Goal: Navigation & Orientation: Find specific page/section

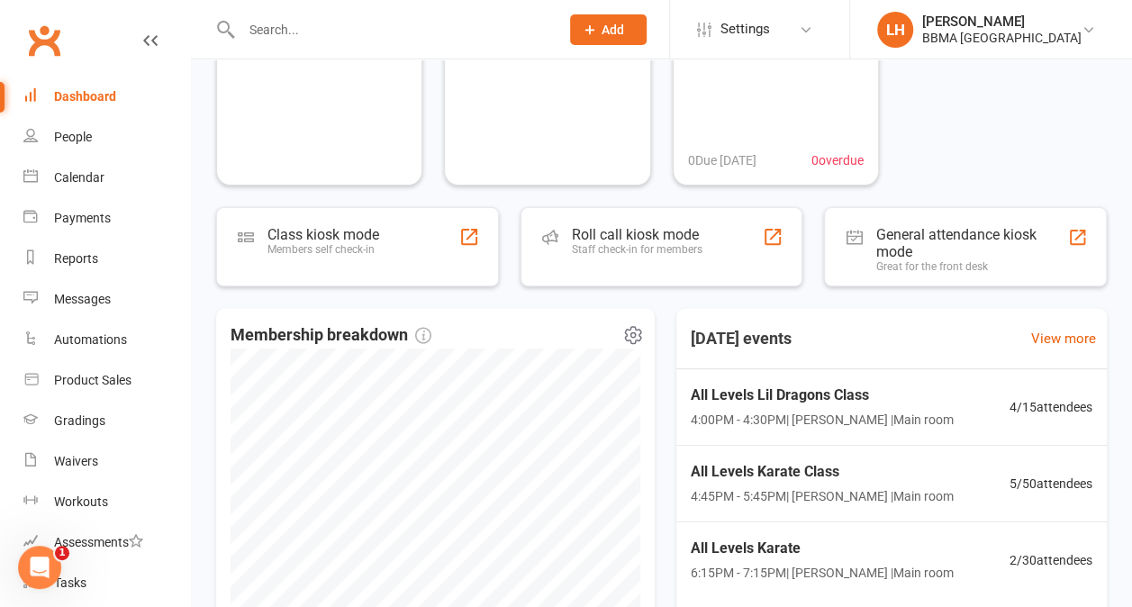
scroll to position [189, 0]
click at [935, 418] on span "4:00PM - 4:30PM | [PERSON_NAME] | Main room" at bounding box center [822, 418] width 263 height 20
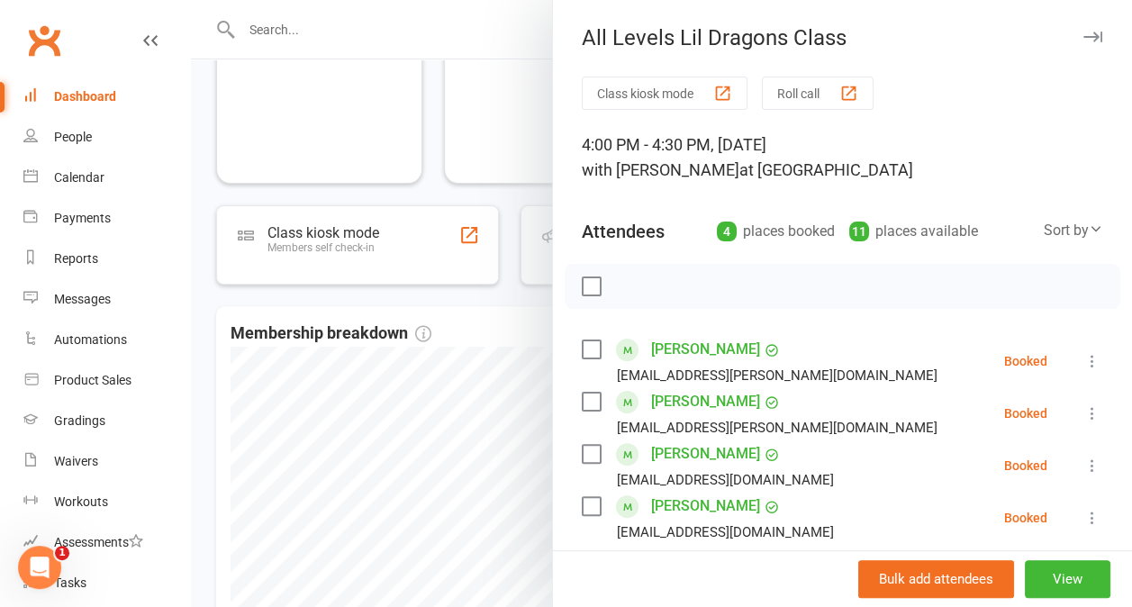
click at [276, 431] on div at bounding box center [661, 303] width 941 height 607
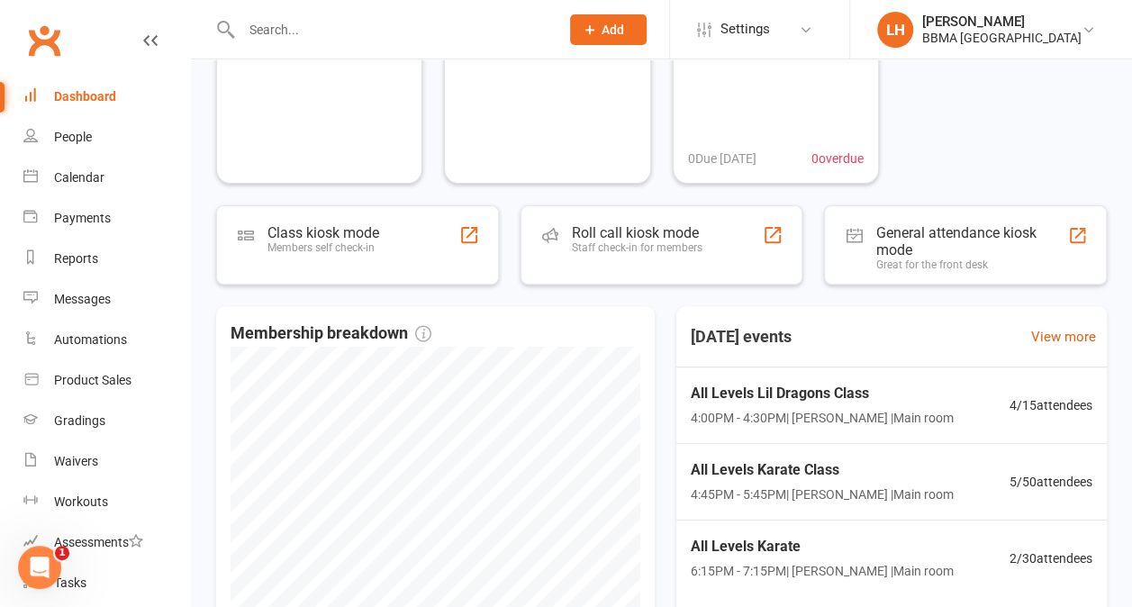
click at [899, 482] on div "All Levels Karate Class 4:45PM - 5:45PM | [PERSON_NAME] | Main room" at bounding box center [822, 482] width 263 height 47
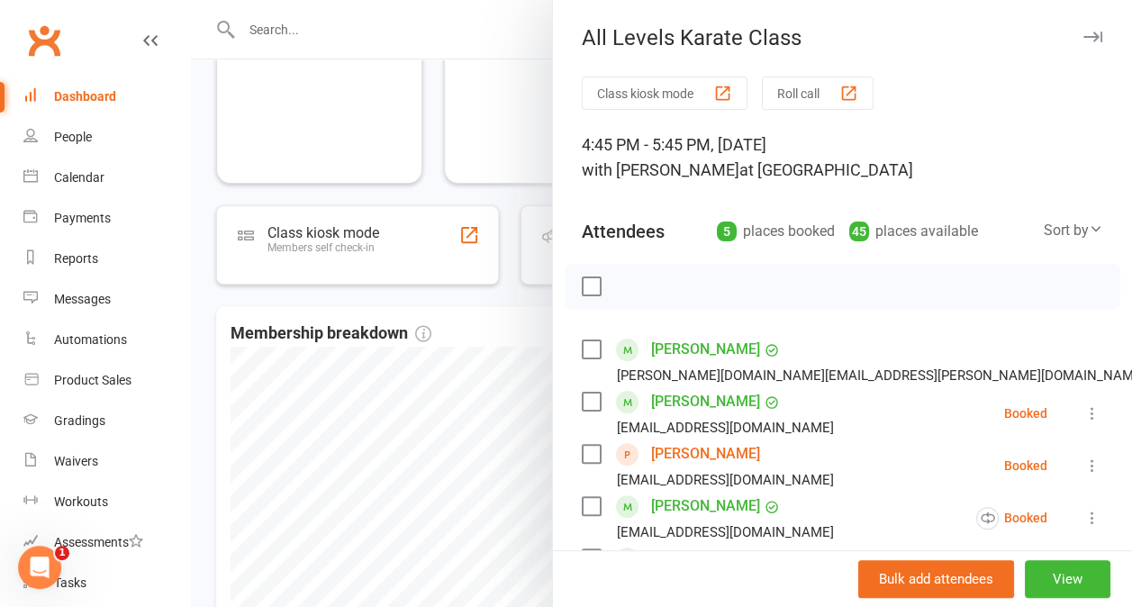
click at [816, 476] on li "[PERSON_NAME] [EMAIL_ADDRESS][DOMAIN_NAME] Booked More info Remove Check in Mar…" at bounding box center [843, 466] width 522 height 52
click at [710, 470] on div "[EMAIL_ADDRESS][DOMAIN_NAME]" at bounding box center [725, 479] width 217 height 23
click at [714, 477] on div "[EMAIL_ADDRESS][DOMAIN_NAME]" at bounding box center [725, 479] width 217 height 23
click at [689, 461] on link "[PERSON_NAME]" at bounding box center [705, 454] width 109 height 29
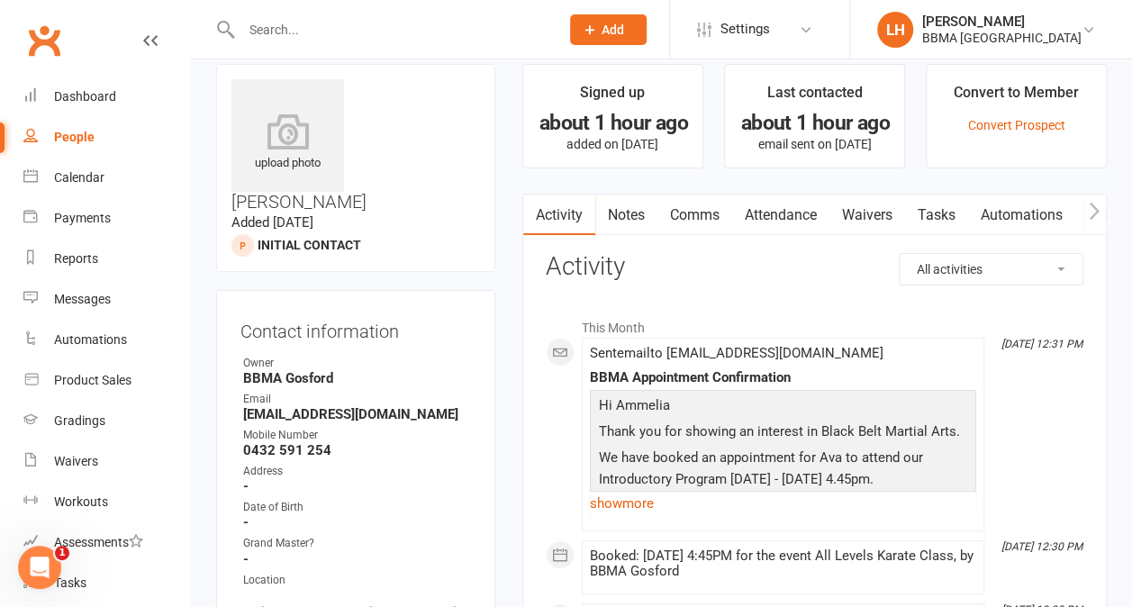
scroll to position [26, 0]
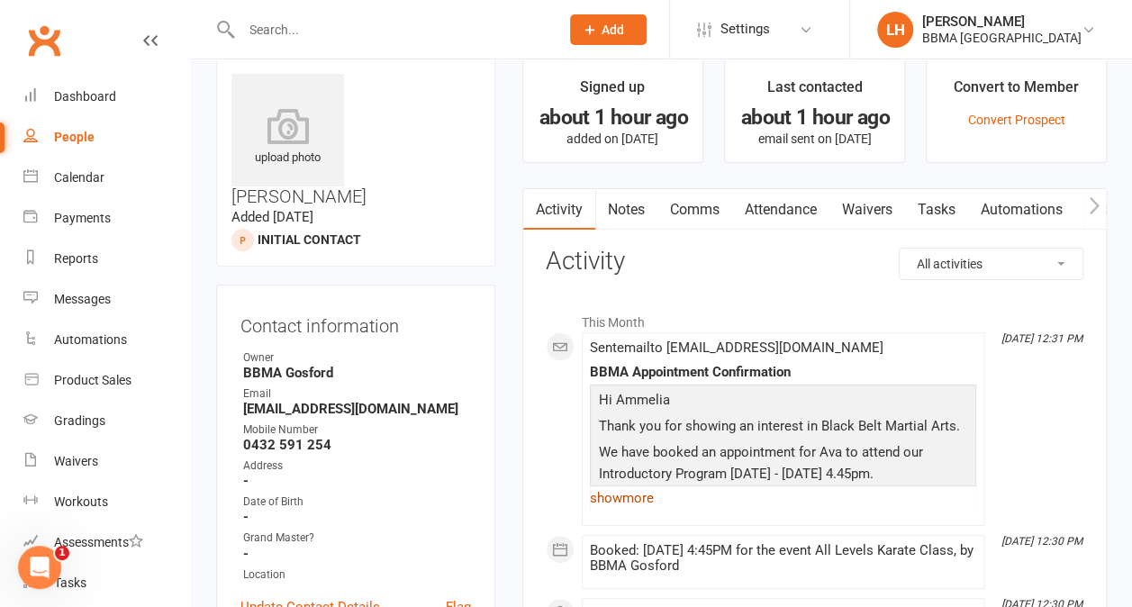
click at [611, 508] on link "show more" at bounding box center [783, 498] width 386 height 25
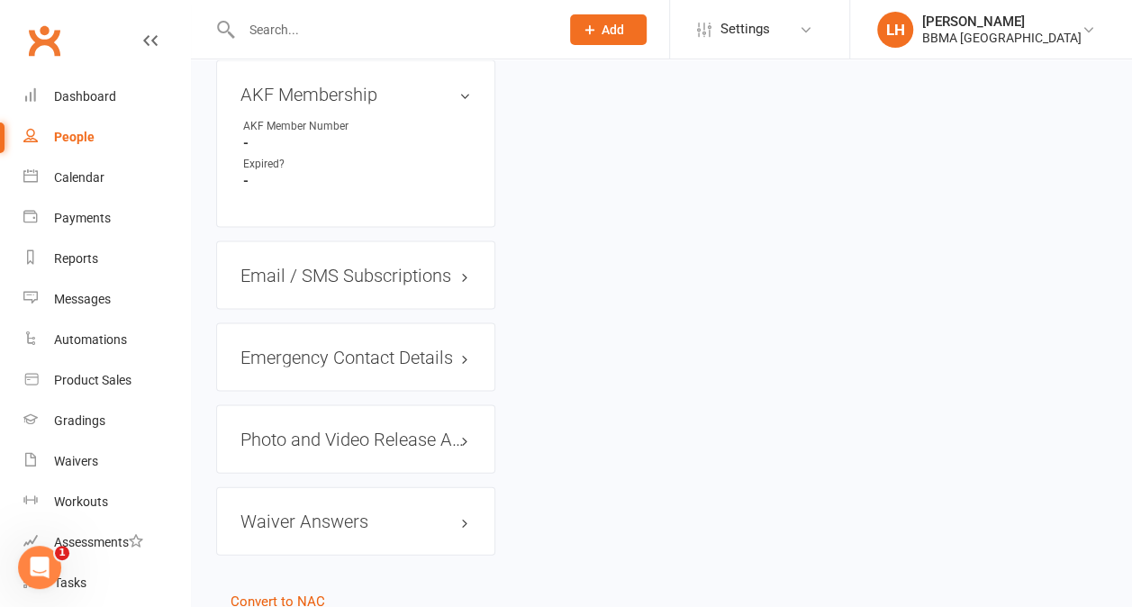
scroll to position [1681, 0]
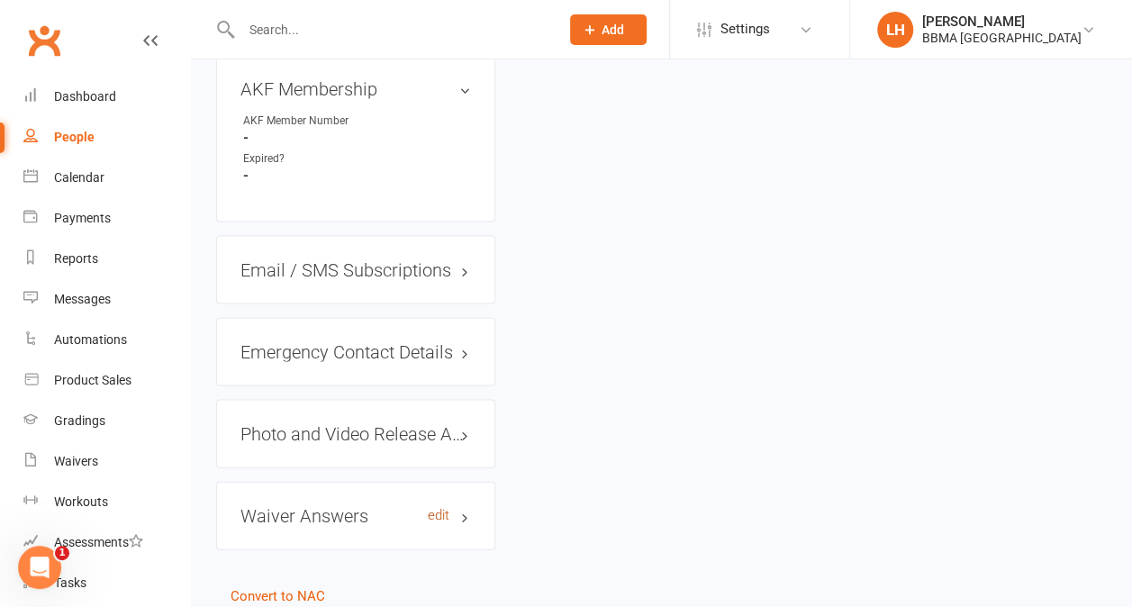
click at [449, 507] on link "edit" at bounding box center [439, 514] width 22 height 15
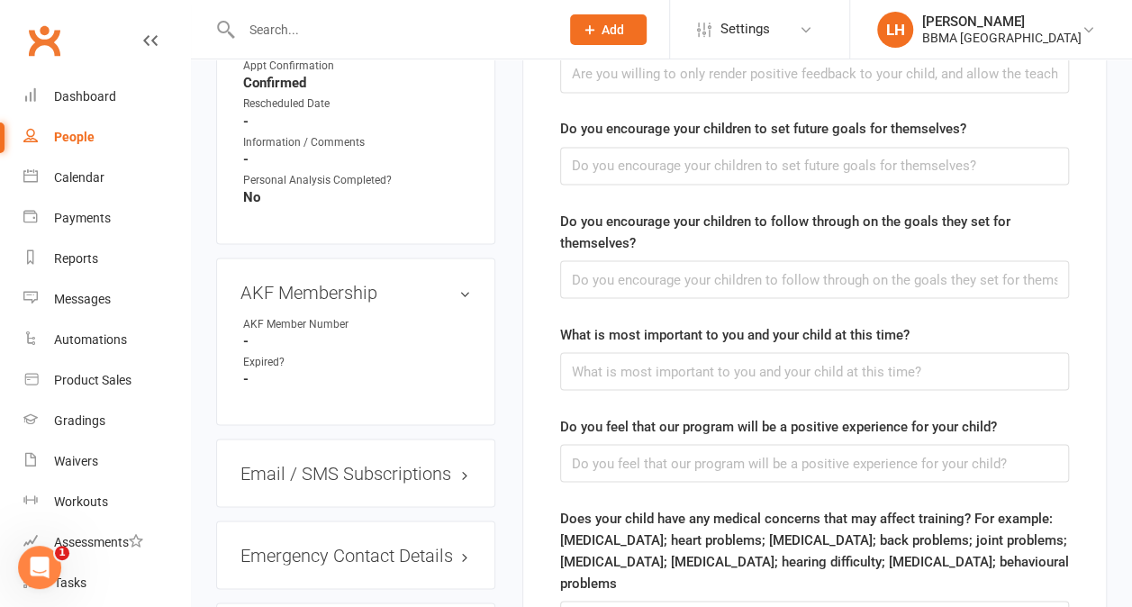
scroll to position [1475, 0]
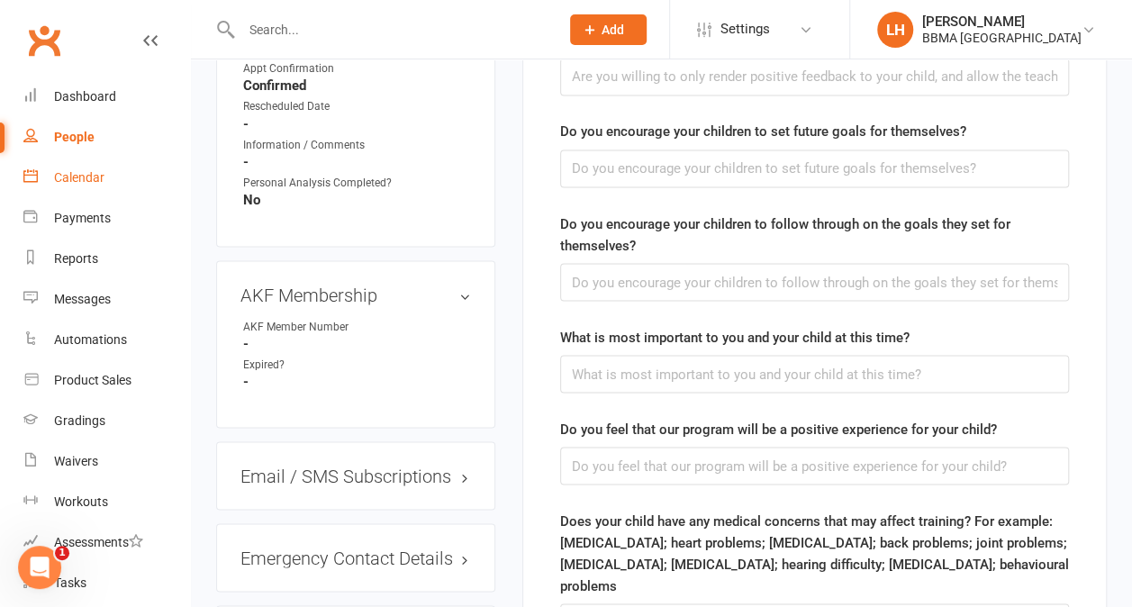
click at [79, 188] on link "Calendar" at bounding box center [106, 178] width 167 height 41
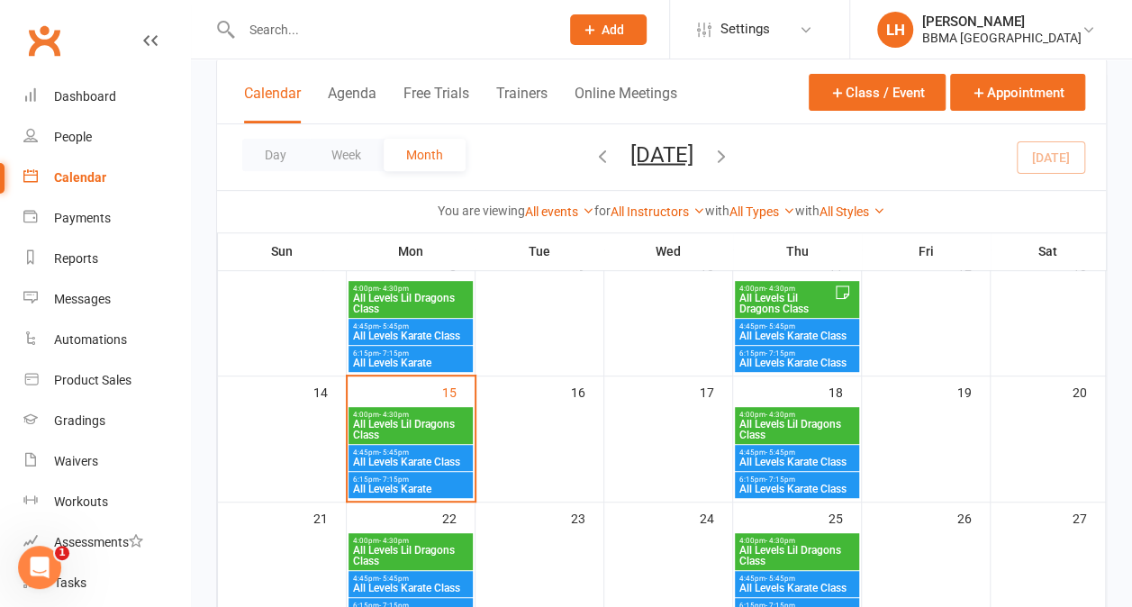
scroll to position [277, 0]
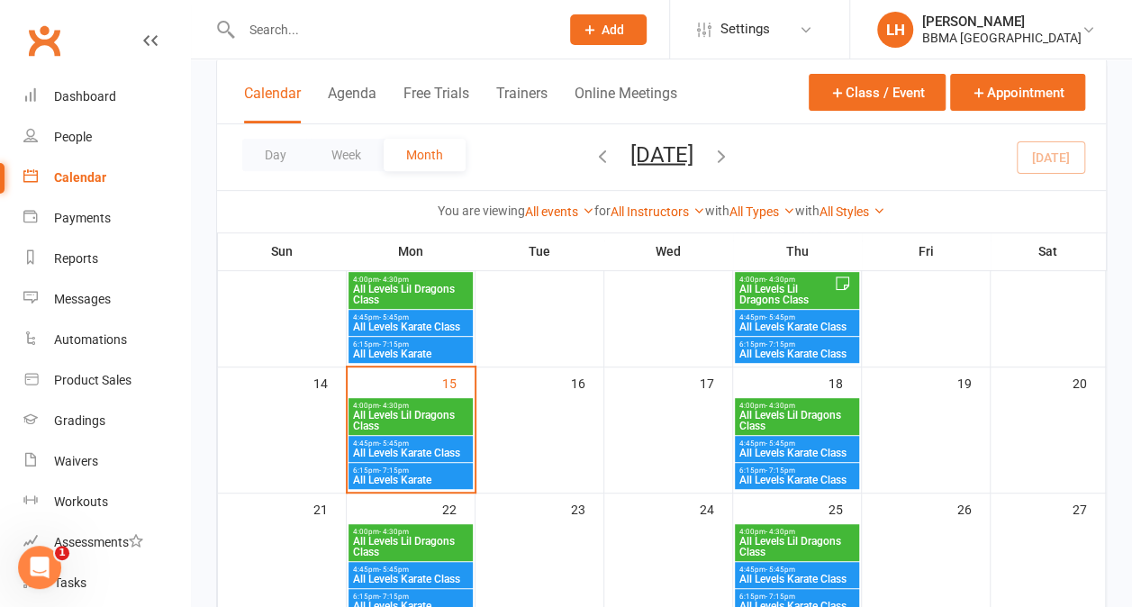
click at [379, 469] on span "- 7:15pm" at bounding box center [394, 471] width 30 height 8
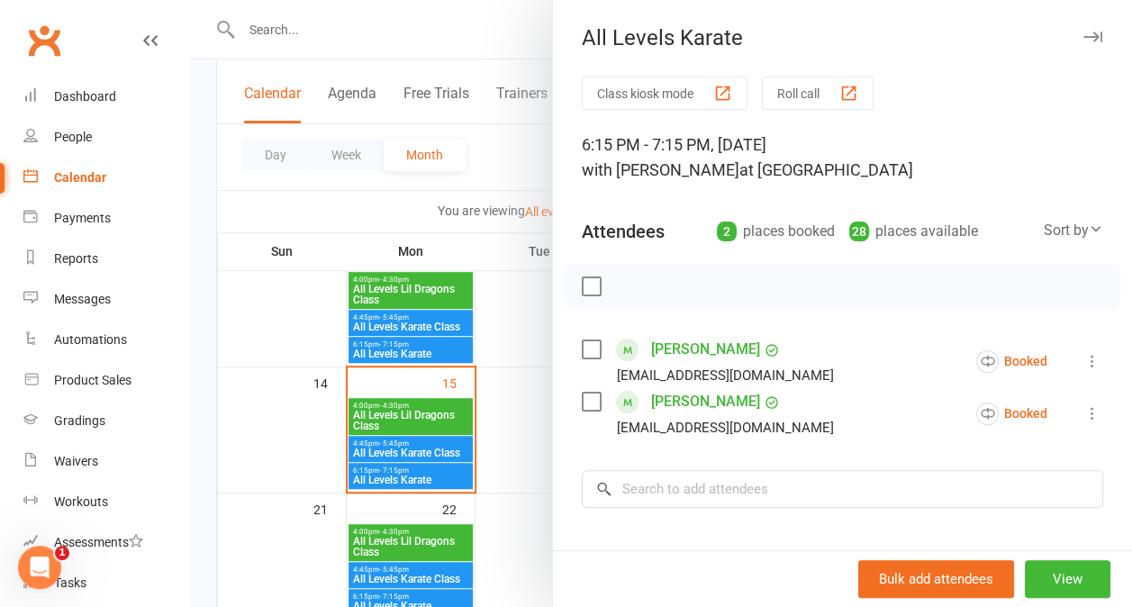
click at [366, 451] on div at bounding box center [661, 303] width 941 height 607
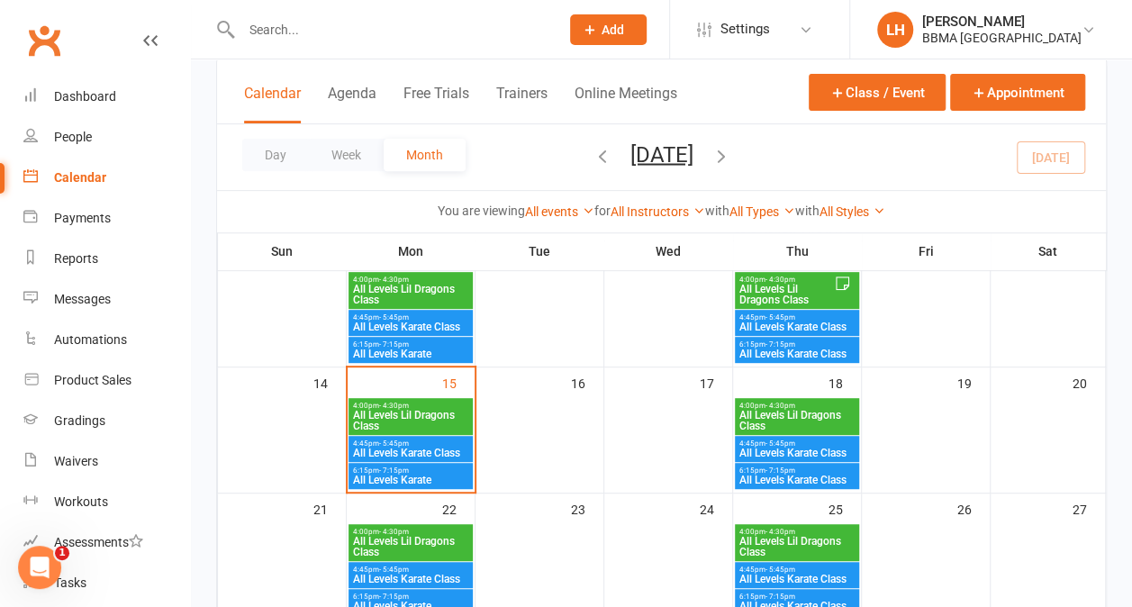
click at [373, 449] on span "All Levels Karate Class" at bounding box center [410, 453] width 117 height 11
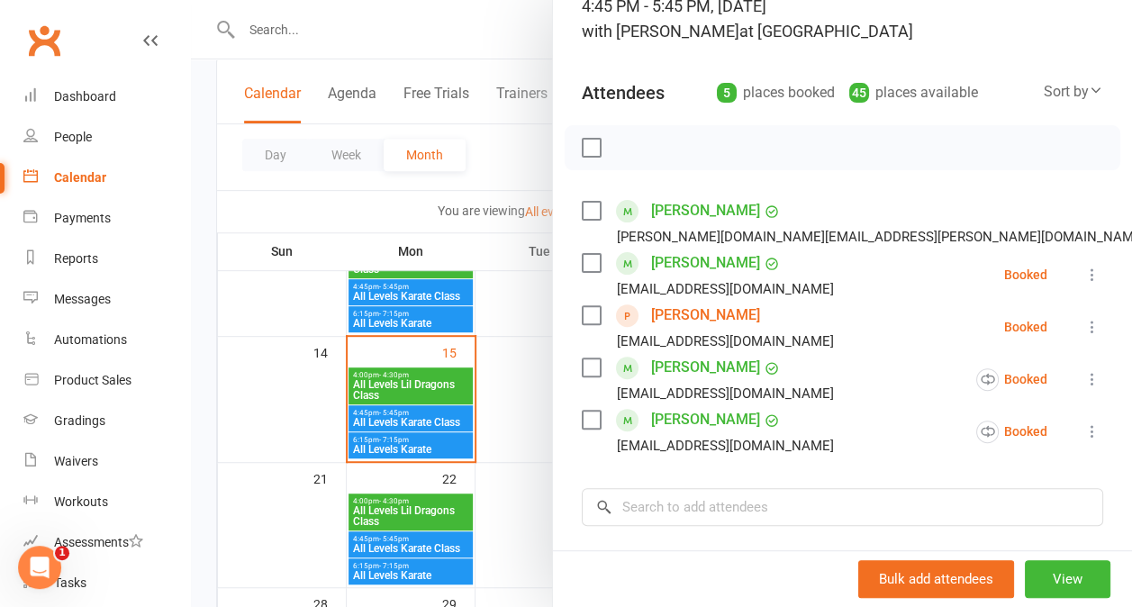
scroll to position [146, 0]
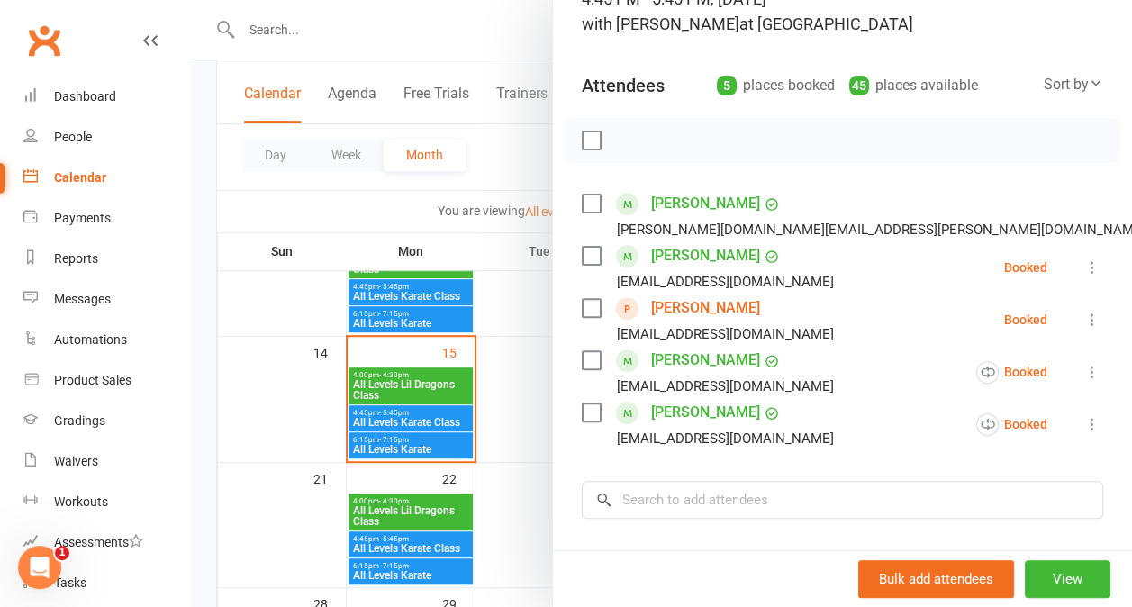
click at [693, 359] on link "[PERSON_NAME]" at bounding box center [705, 360] width 109 height 29
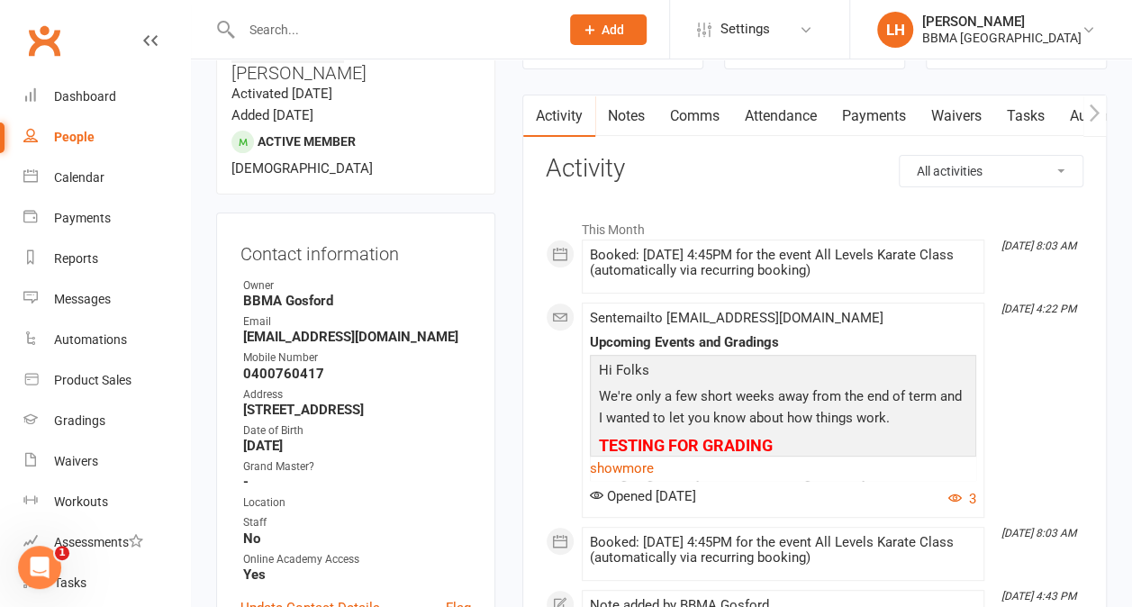
scroll to position [155, 0]
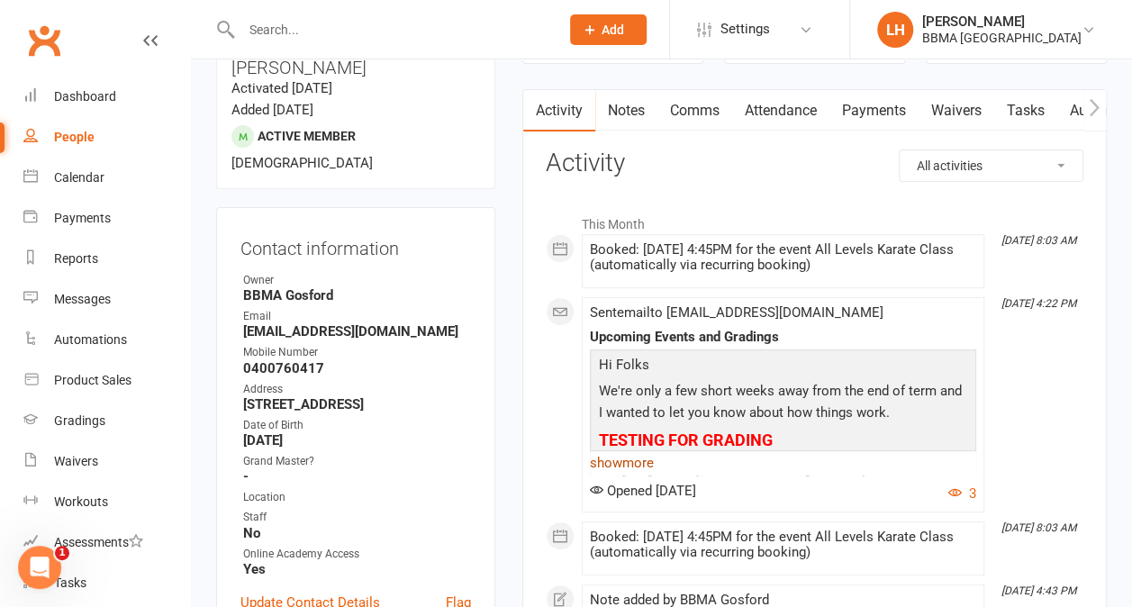
click at [633, 457] on link "show more" at bounding box center [783, 462] width 386 height 25
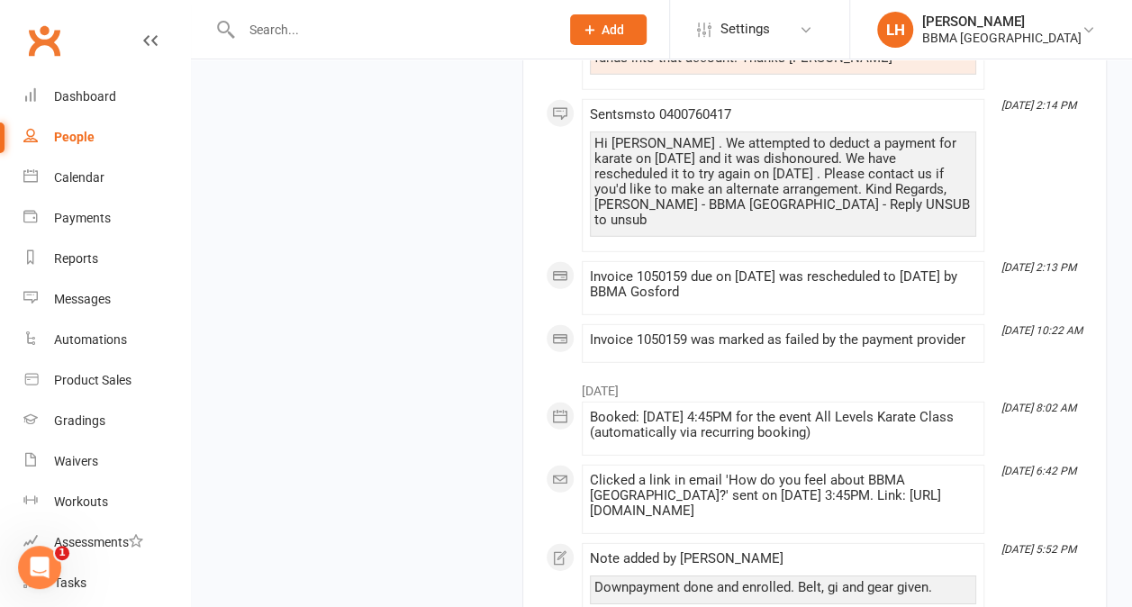
scroll to position [2417, 0]
click at [115, 97] on link "Dashboard" at bounding box center [106, 97] width 167 height 41
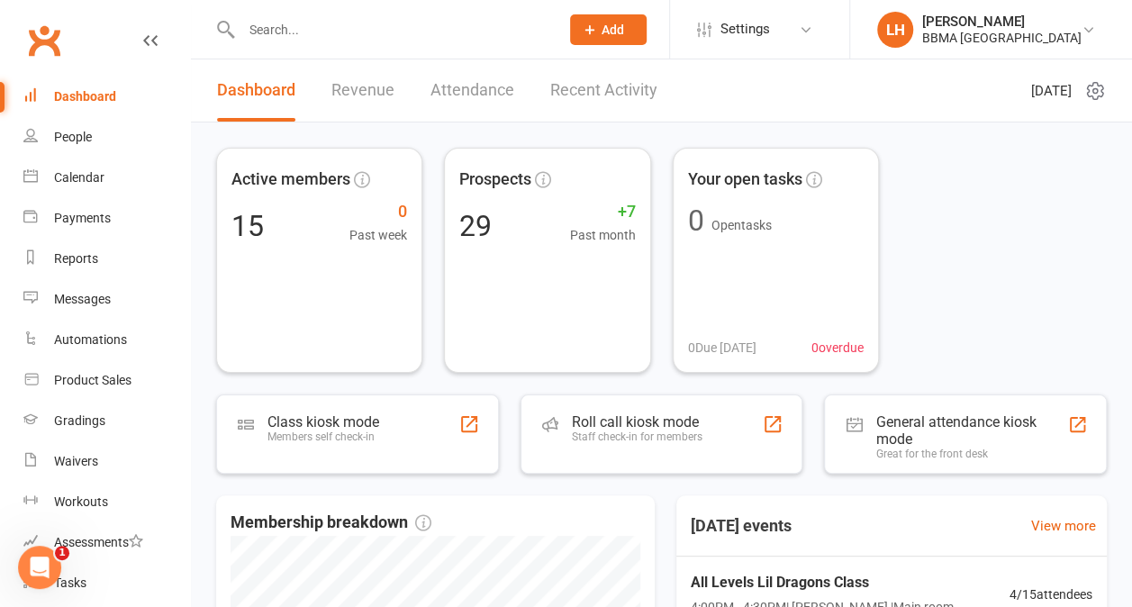
click at [99, 103] on div "Dashboard" at bounding box center [85, 96] width 62 height 14
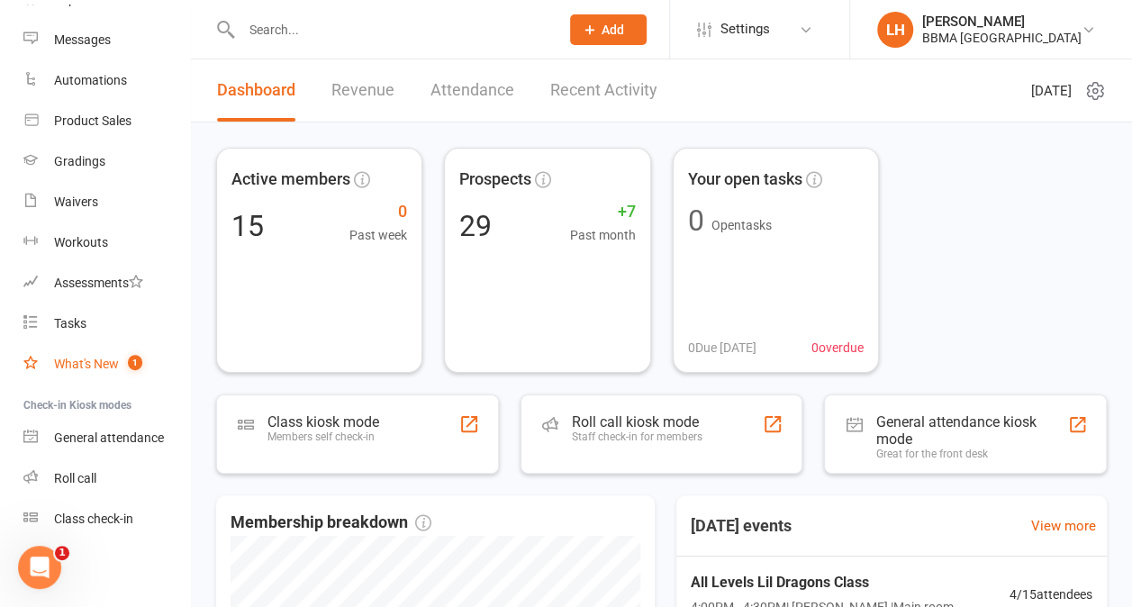
click at [97, 357] on div "What's New" at bounding box center [86, 364] width 65 height 14
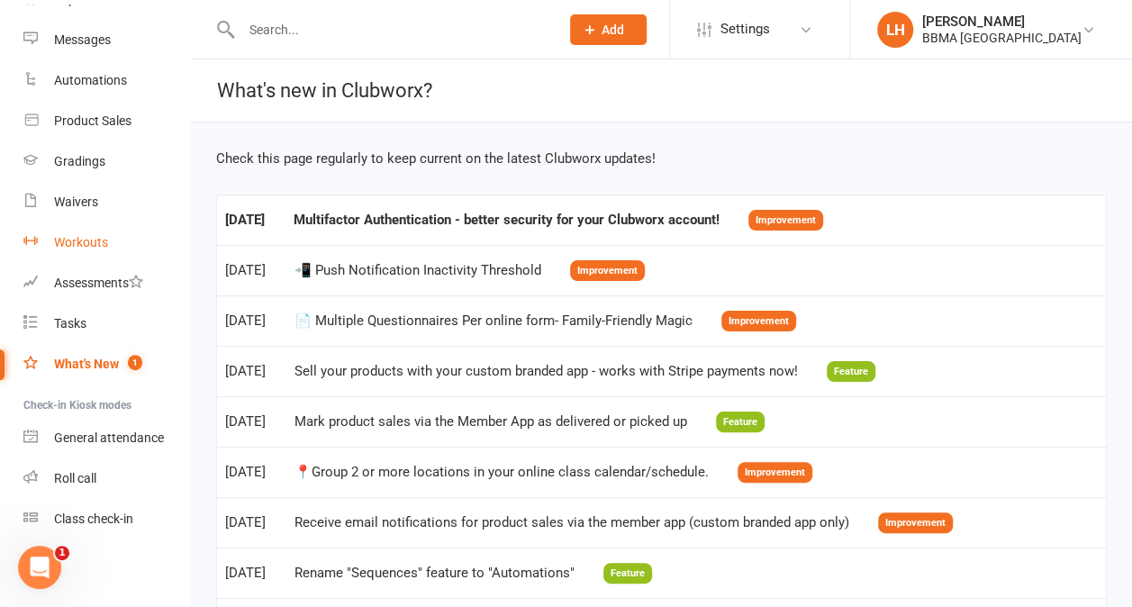
click at [83, 237] on div "Workouts" at bounding box center [81, 242] width 54 height 14
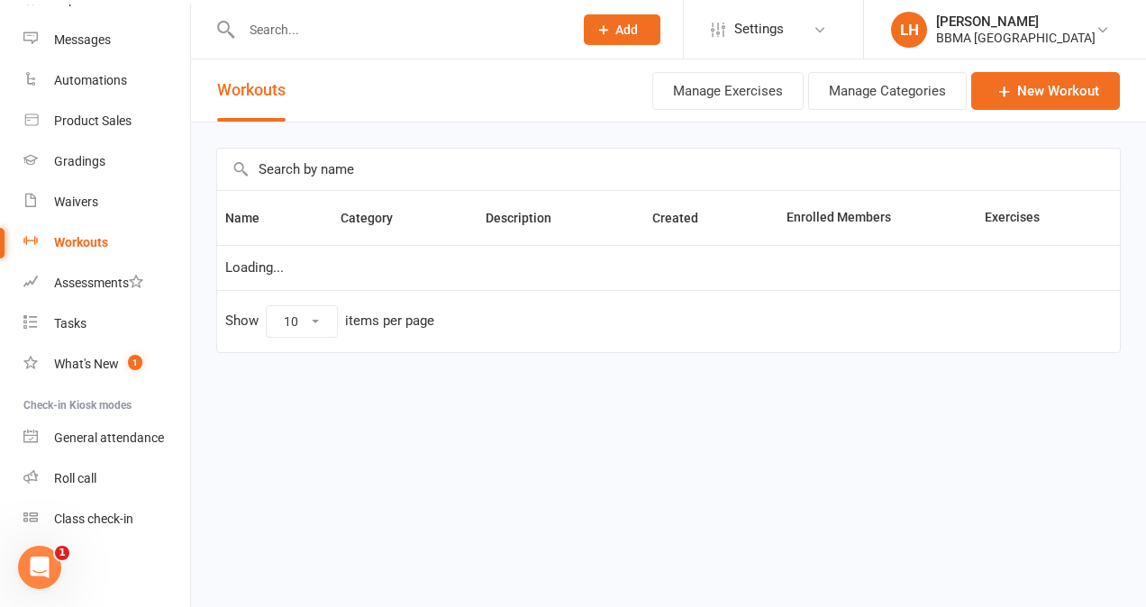
select select "100"
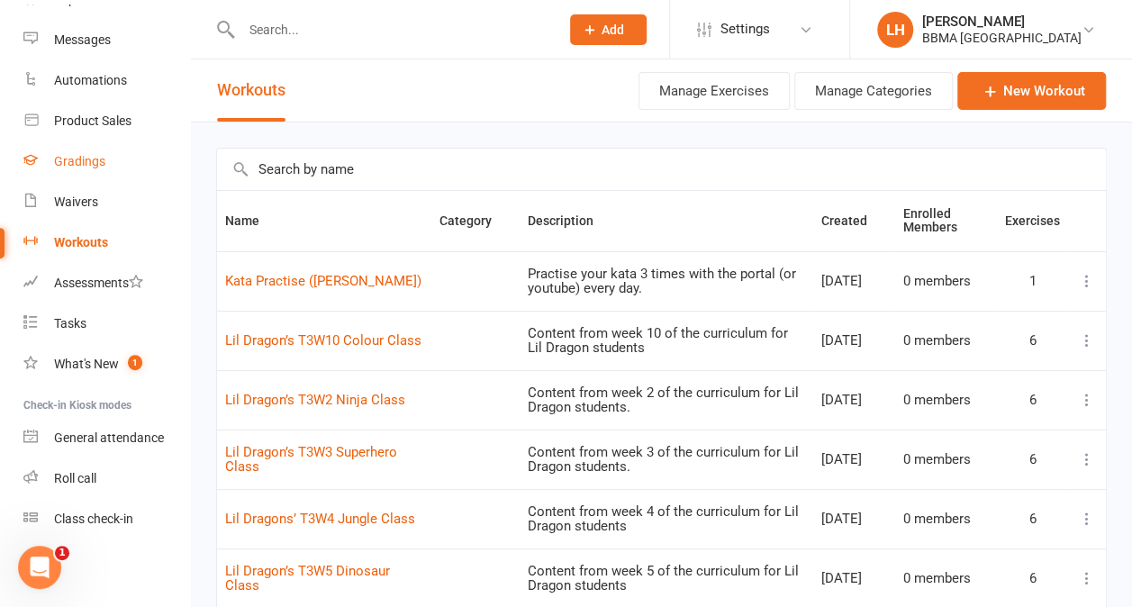
click at [114, 163] on link "Gradings" at bounding box center [106, 161] width 167 height 41
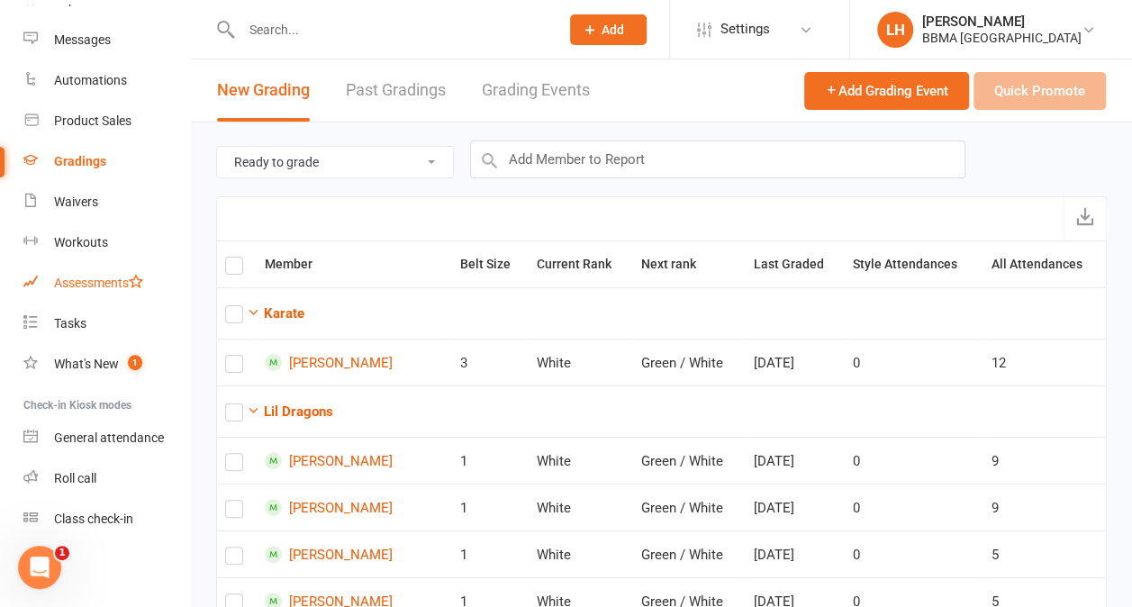
click at [84, 294] on link "Assessments" at bounding box center [106, 283] width 167 height 41
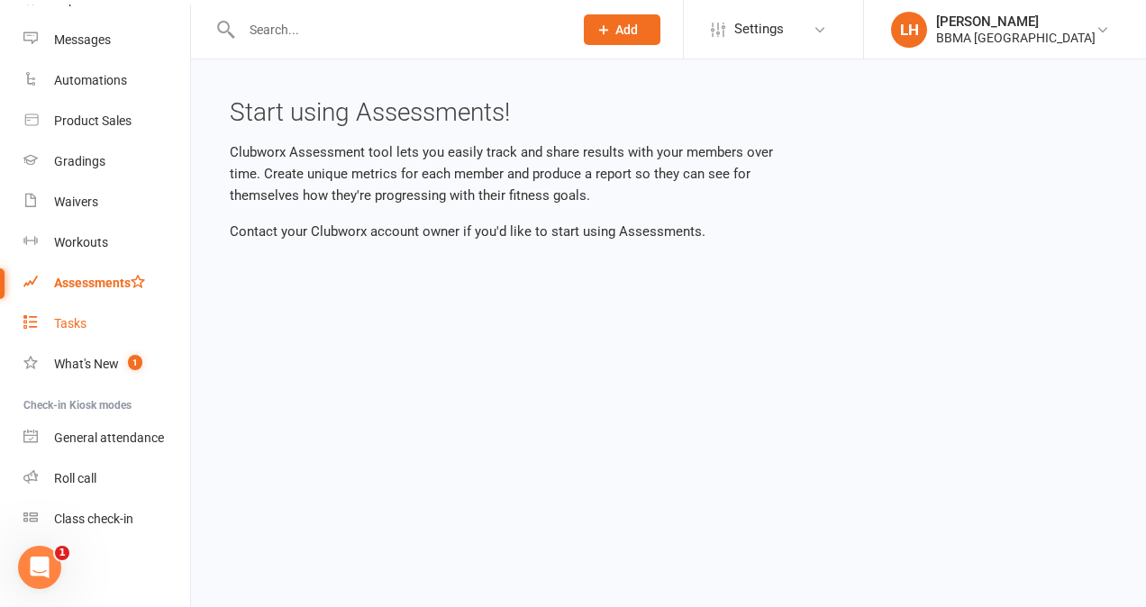
click at [80, 327] on div "Tasks" at bounding box center [70, 323] width 32 height 14
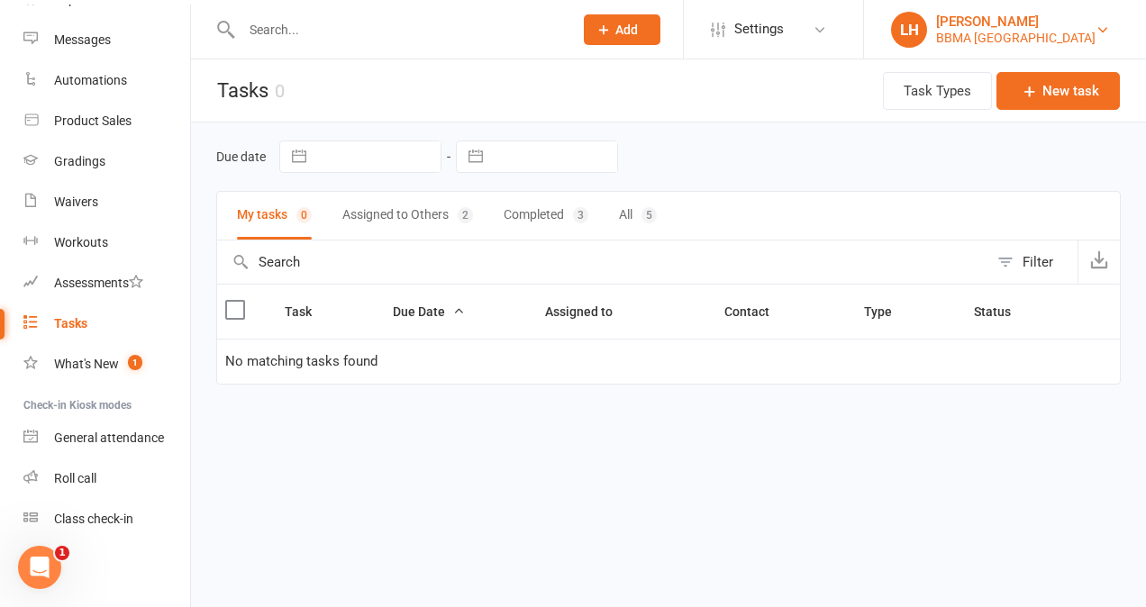
click at [982, 26] on div "[PERSON_NAME]" at bounding box center [1015, 22] width 159 height 16
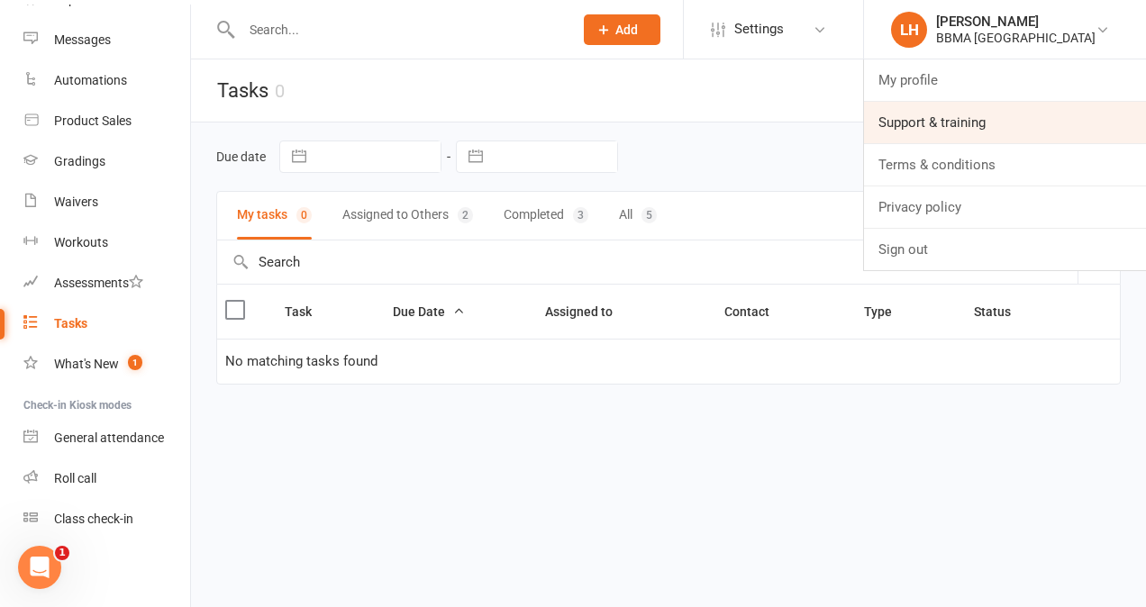
click at [1024, 117] on link "Support & training" at bounding box center [1005, 122] width 282 height 41
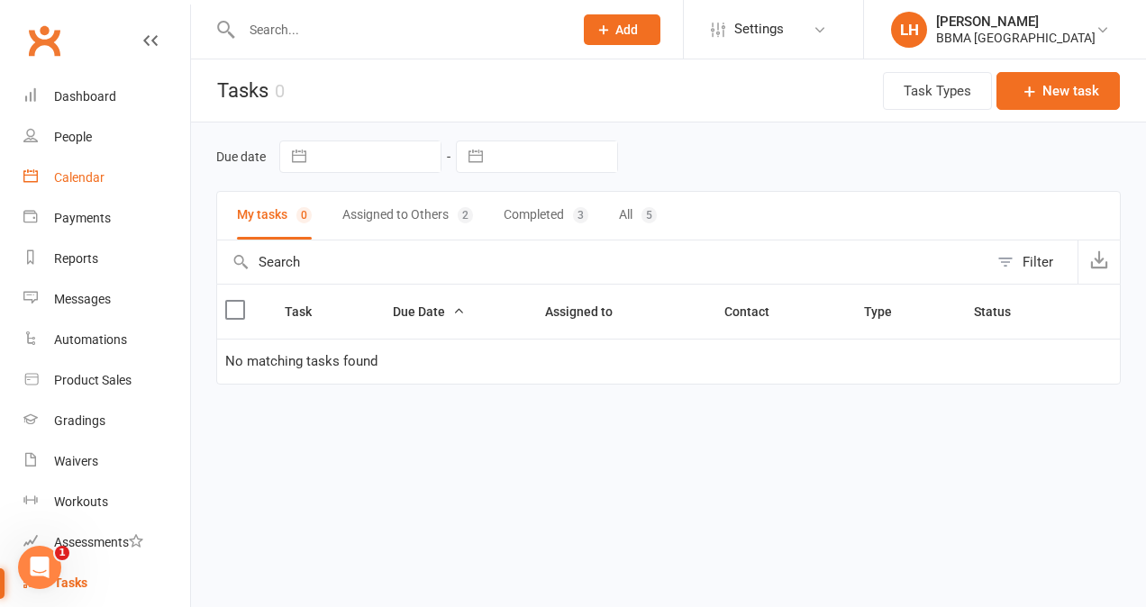
click at [88, 186] on link "Calendar" at bounding box center [106, 178] width 167 height 41
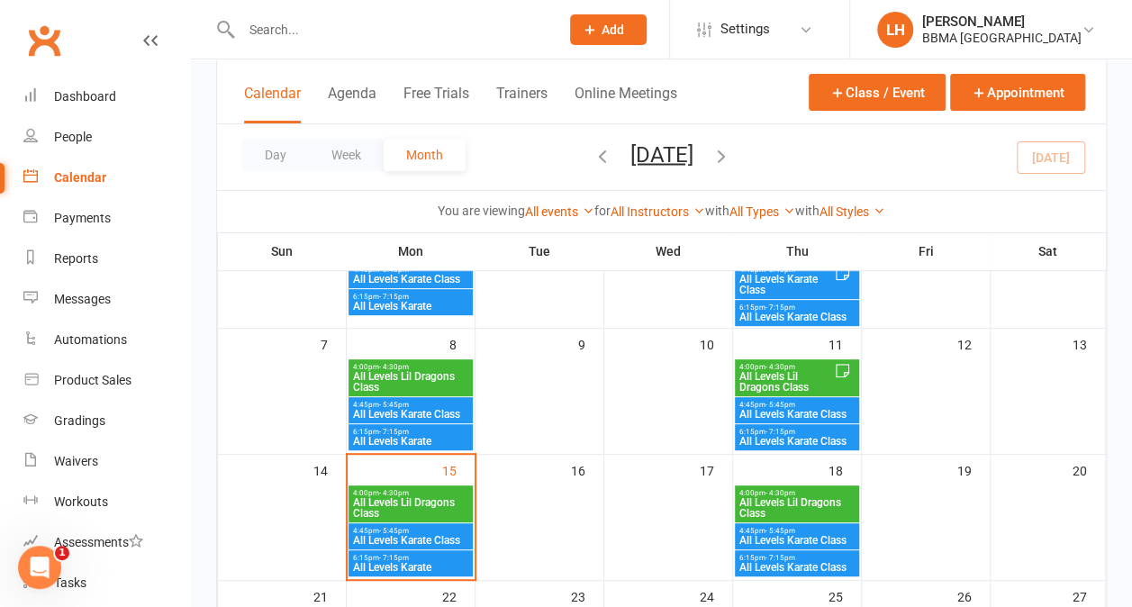
scroll to position [191, 0]
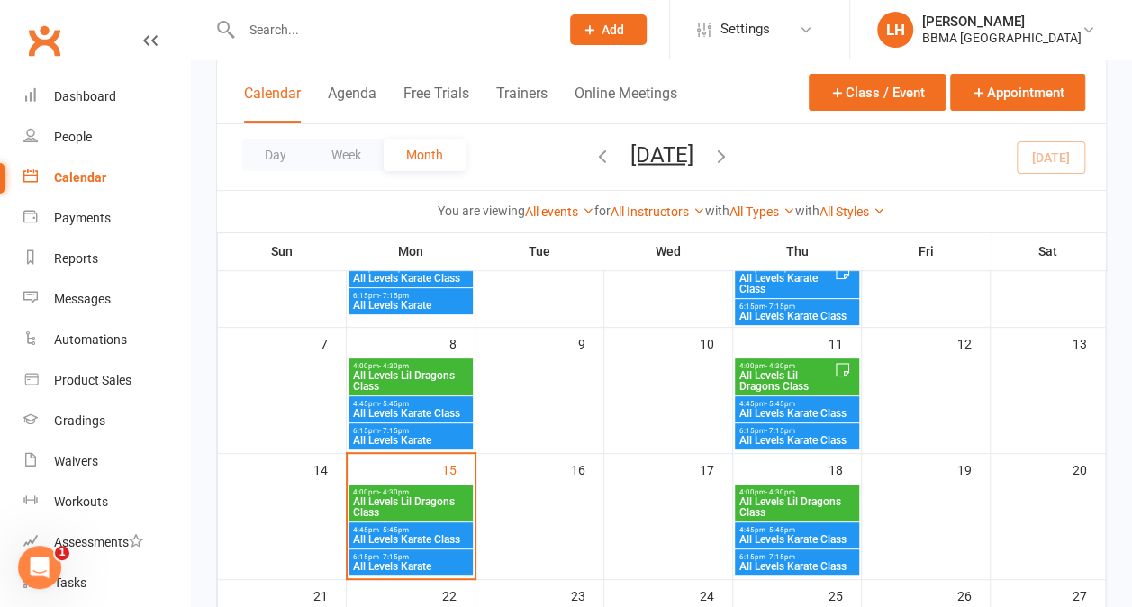
click at [447, 539] on span "All Levels Karate Class" at bounding box center [410, 539] width 117 height 11
